Goal: Navigation & Orientation: Find specific page/section

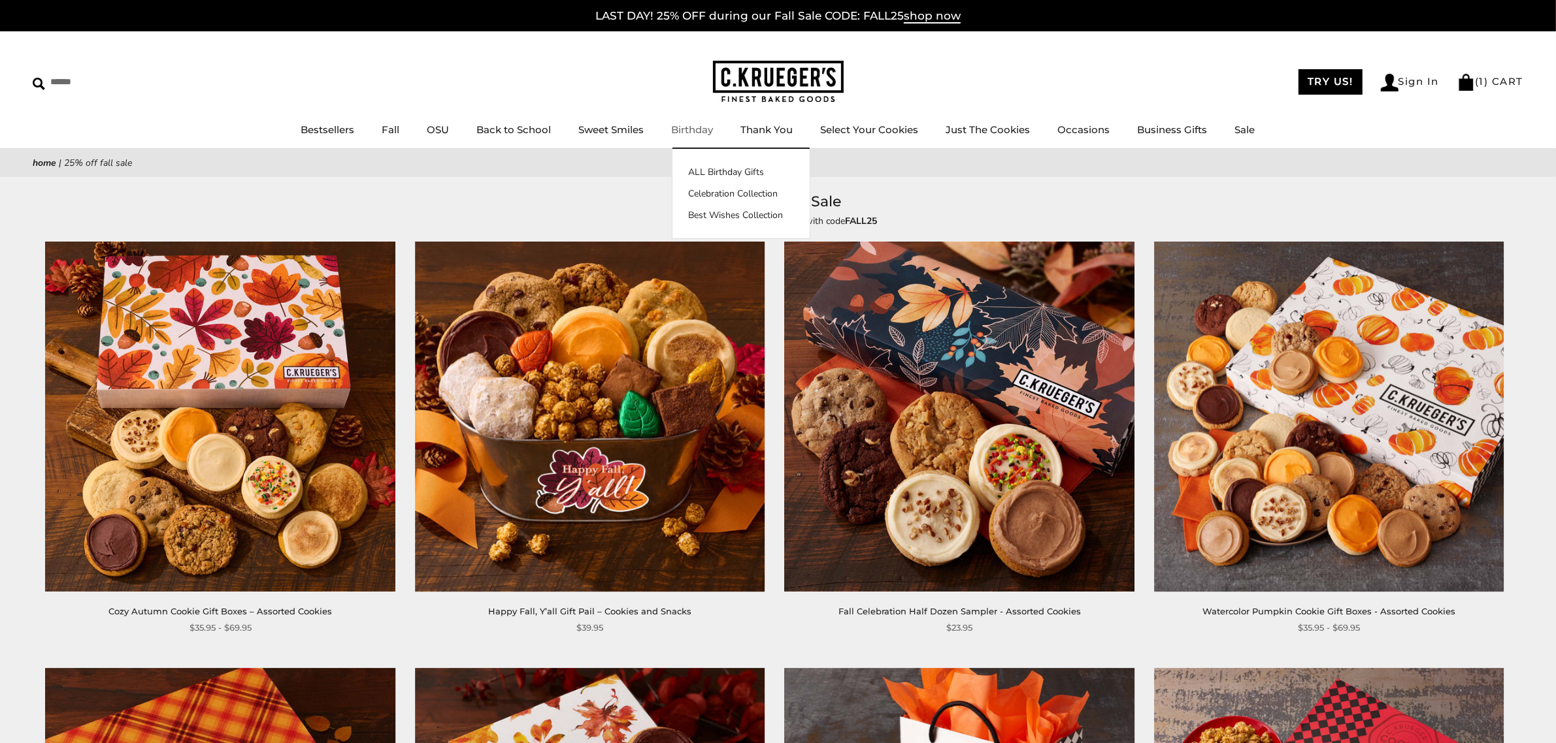
click at [769, 125] on link "Thank You" at bounding box center [767, 129] width 52 height 12
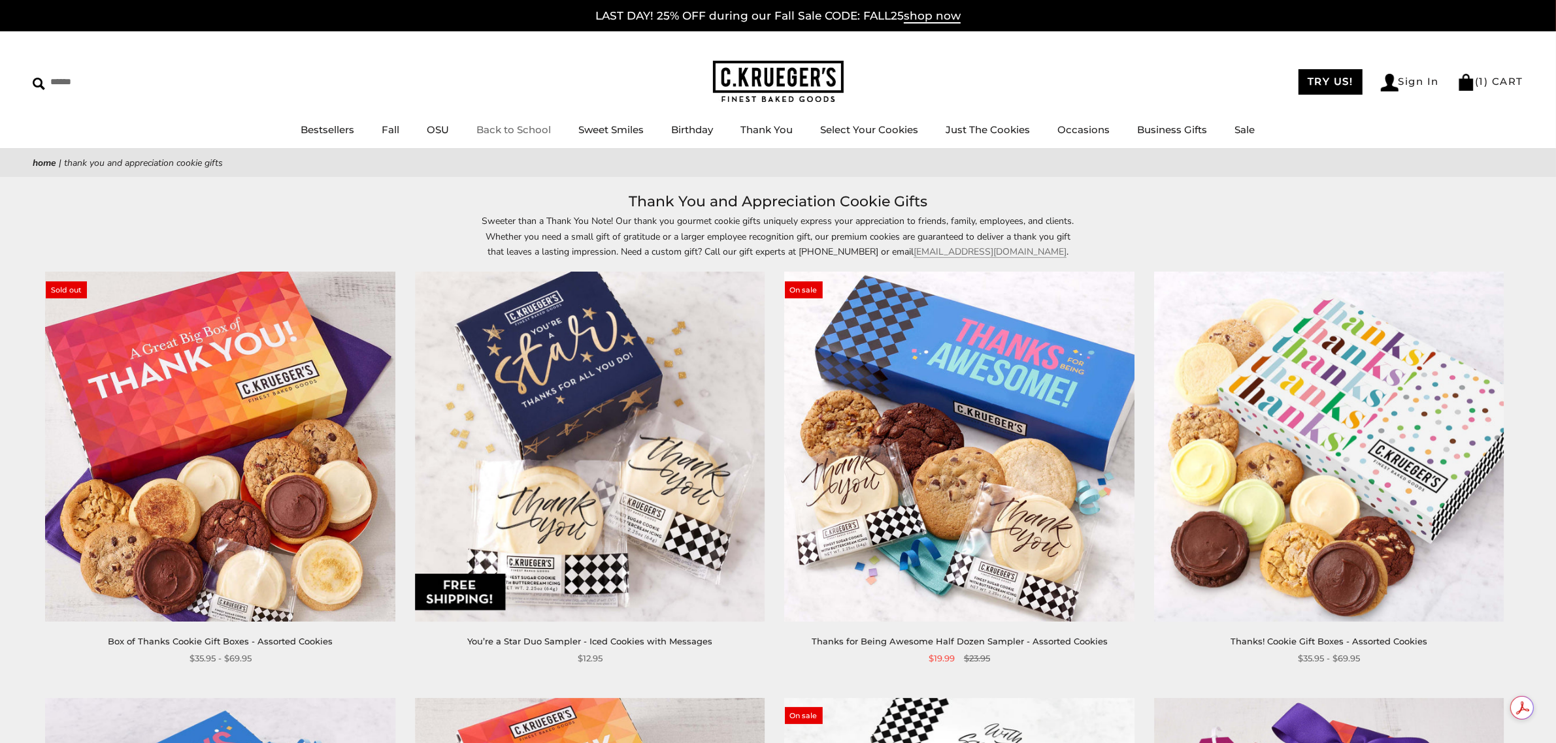
click at [517, 127] on link "Back to School" at bounding box center [514, 129] width 74 height 12
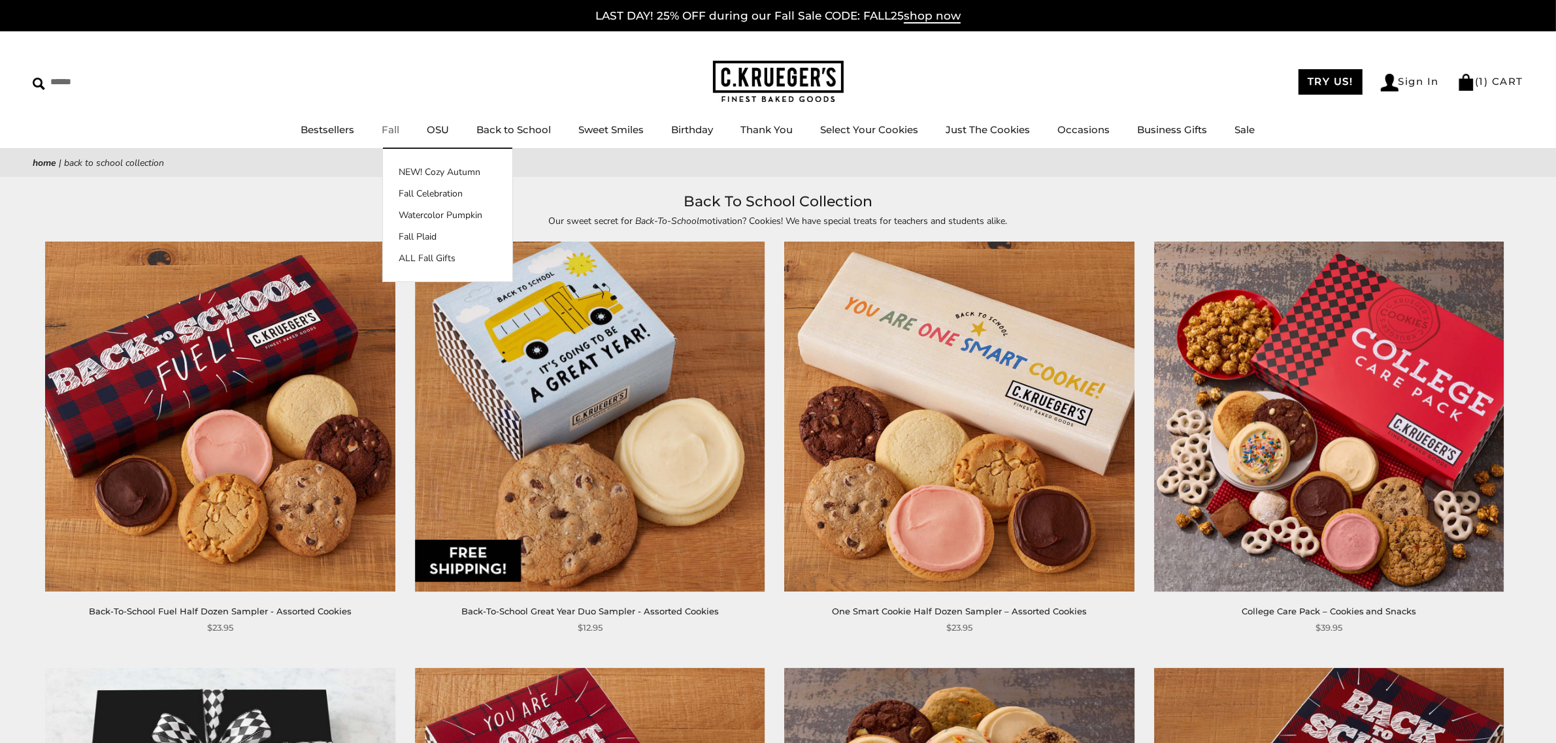
click at [386, 128] on link "Fall" at bounding box center [391, 129] width 18 height 12
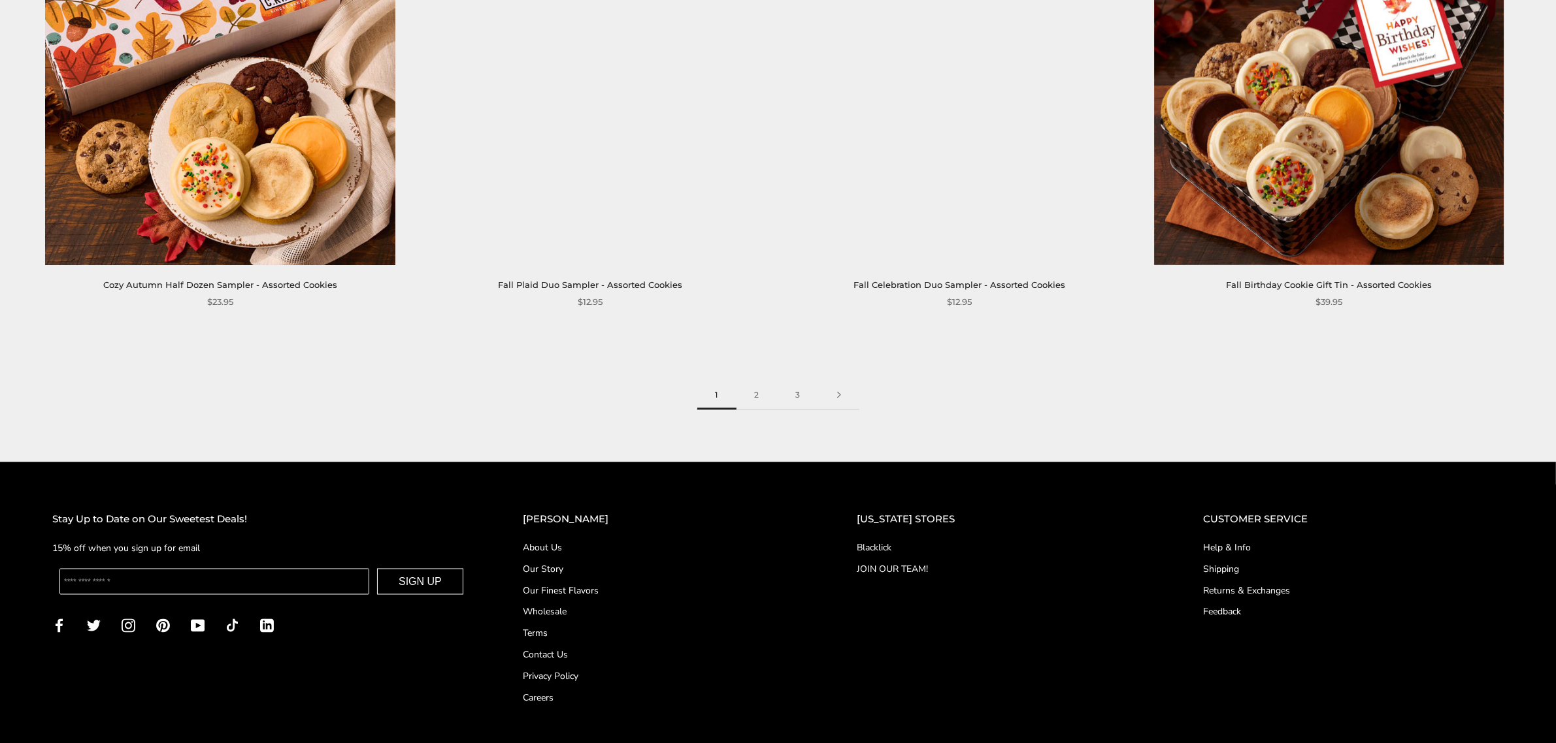
scroll to position [2598, 0]
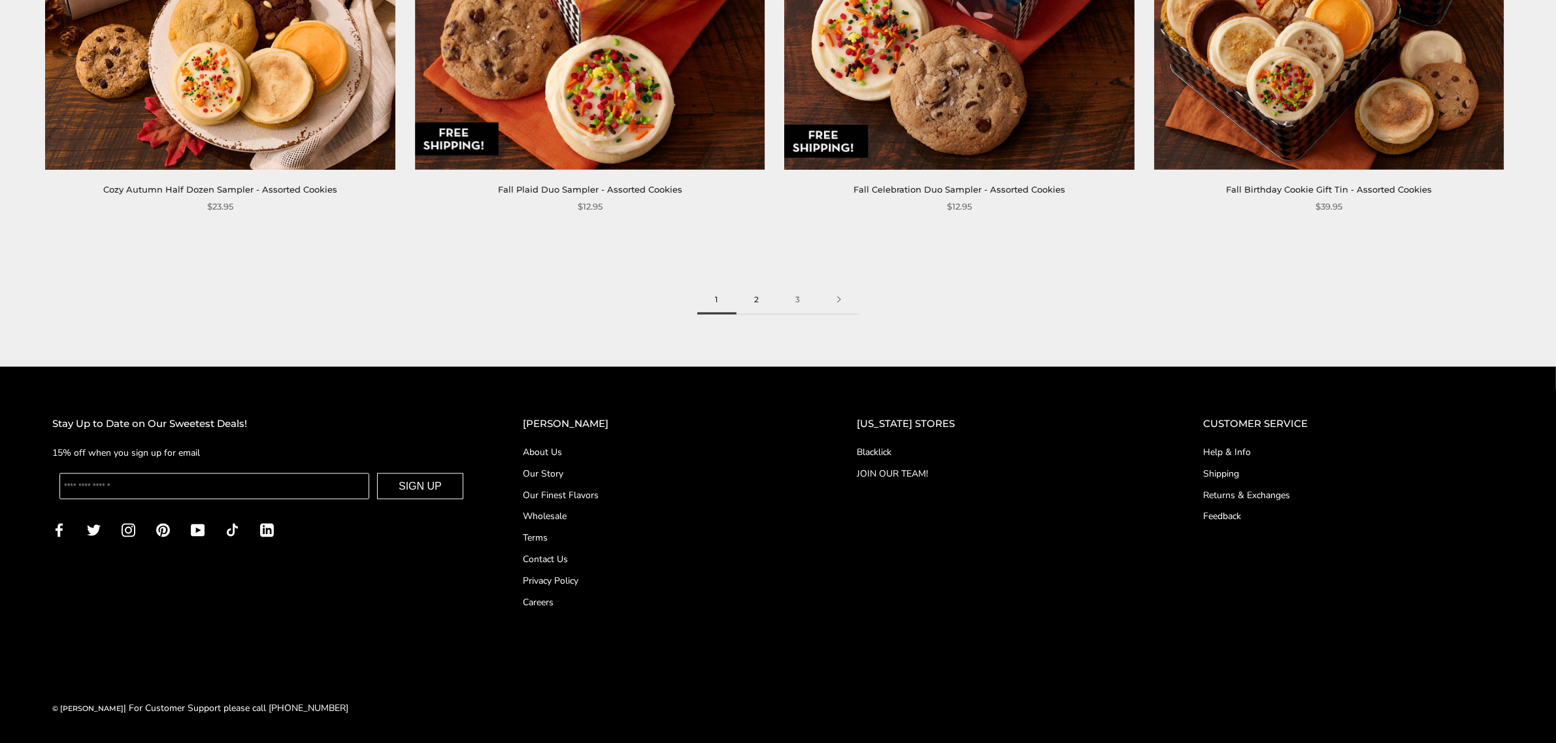
click at [755, 291] on link "2" at bounding box center [756, 299] width 41 height 29
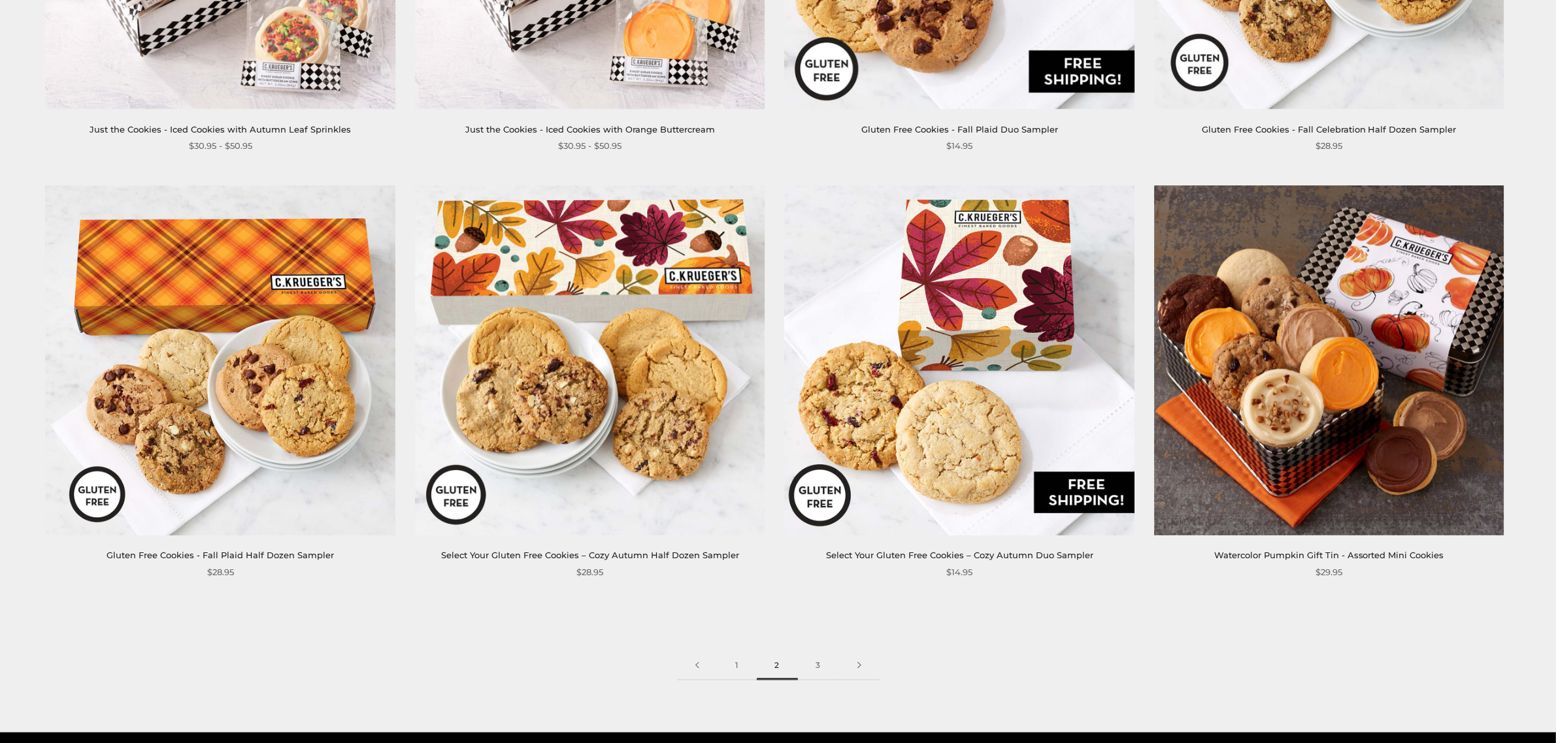
scroll to position [2558, 0]
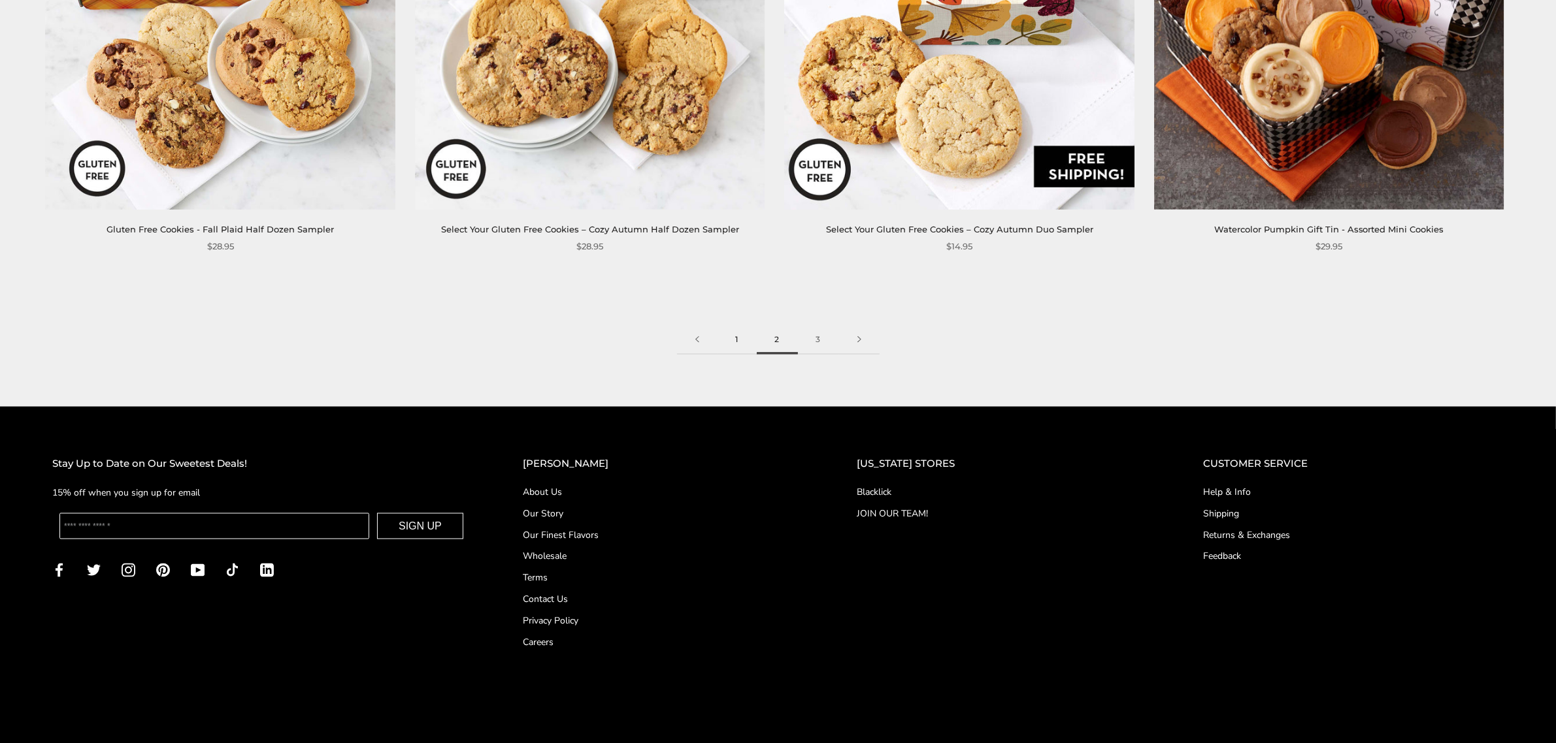
click at [732, 340] on link "1" at bounding box center [736, 339] width 39 height 29
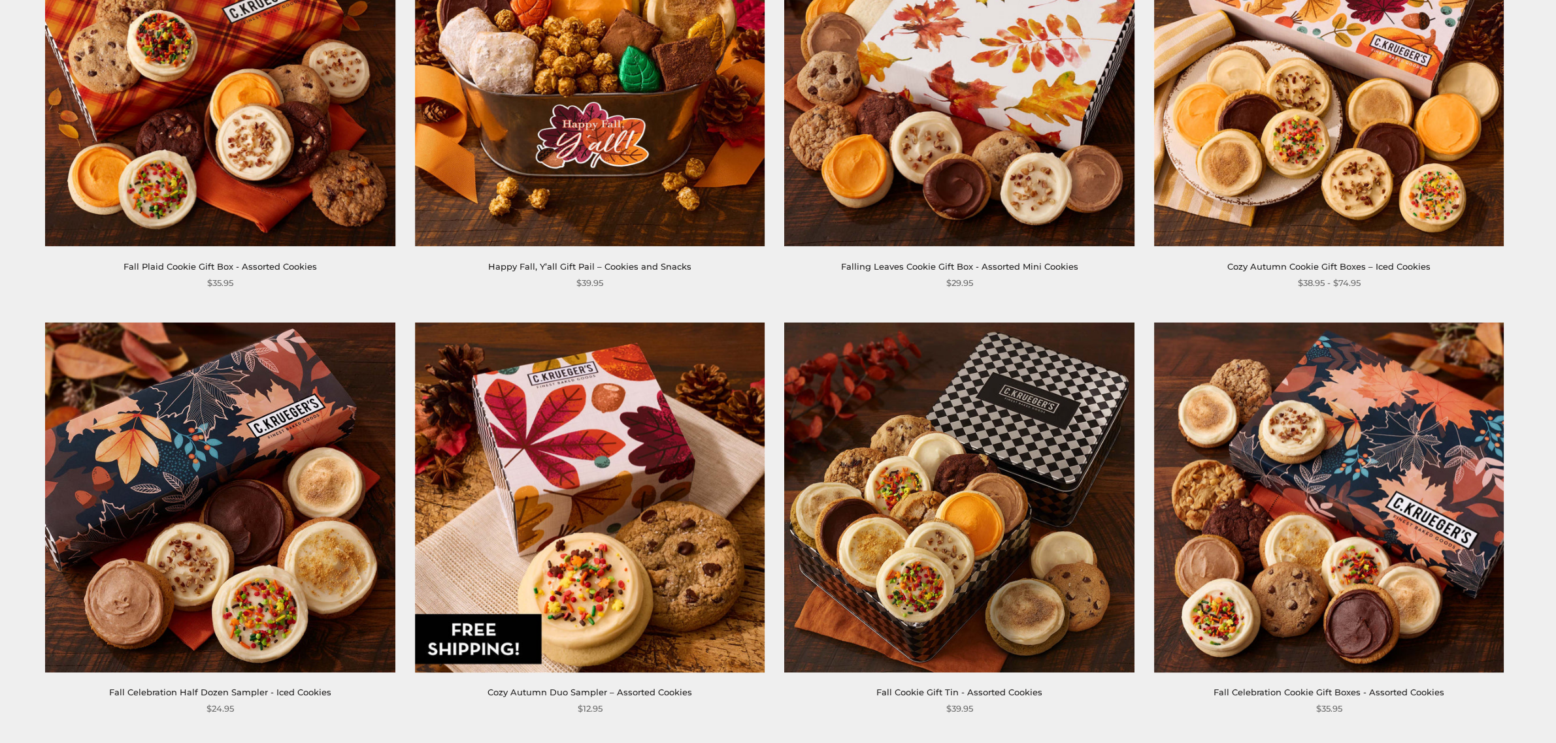
scroll to position [544, 0]
